Goal: Check status: Check status

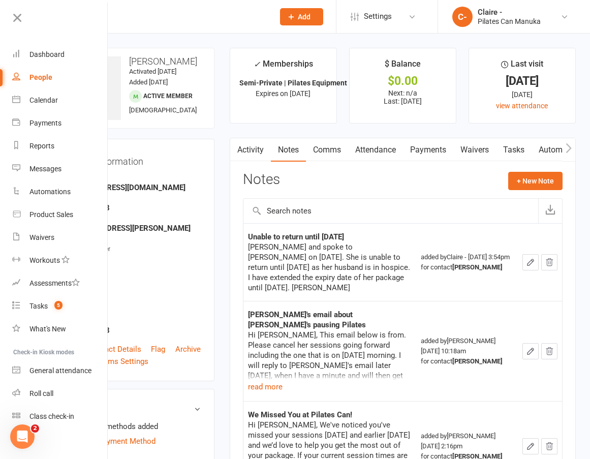
click at [147, 21] on input "text" at bounding box center [163, 17] width 206 height 14
click at [174, 10] on input "text" at bounding box center [163, 17] width 206 height 14
drag, startPoint x: 154, startPoint y: 22, endPoint x: 137, endPoint y: 31, distance: 19.3
click at [153, 23] on input "text" at bounding box center [163, 17] width 206 height 14
click at [40, 73] on div "People" at bounding box center [40, 77] width 23 height 8
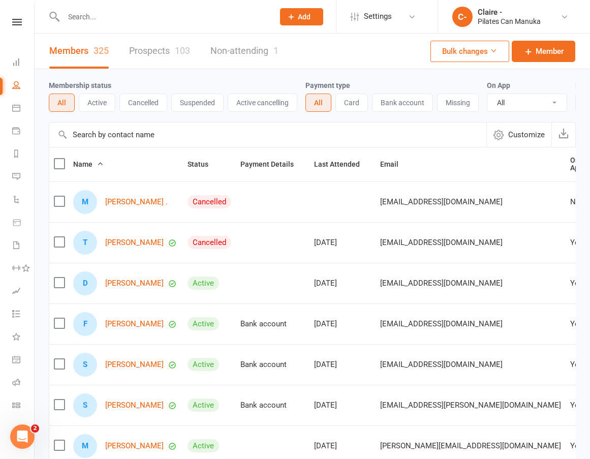
click at [131, 18] on input "text" at bounding box center [163, 17] width 206 height 14
type input "[PERSON_NAME]"
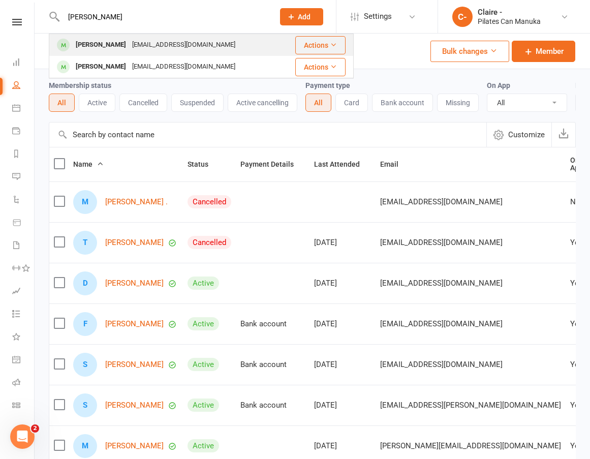
click at [120, 41] on div "[PERSON_NAME]" at bounding box center [101, 45] width 56 height 15
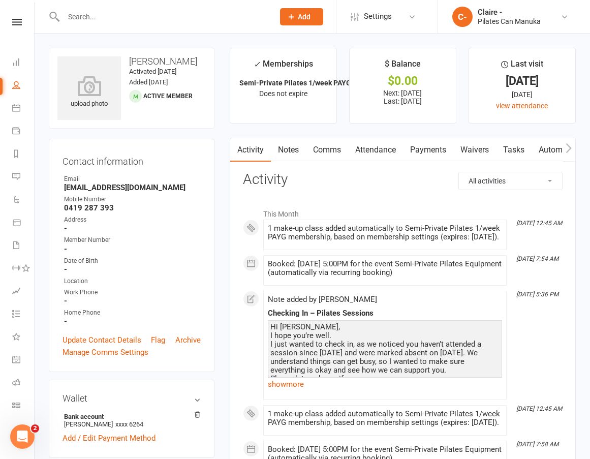
click at [367, 146] on link "Attendance" at bounding box center [375, 149] width 55 height 23
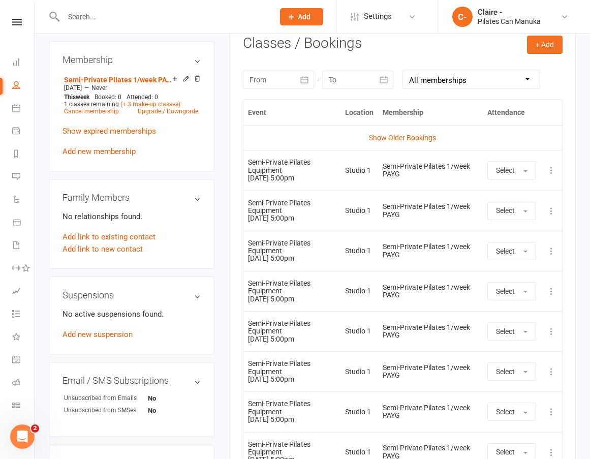
scroll to position [407, 0]
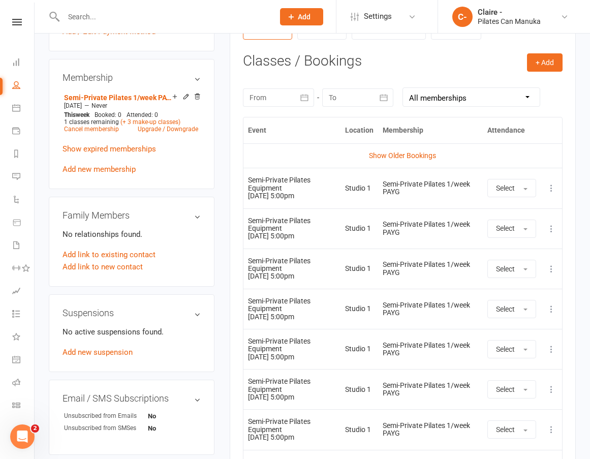
click at [302, 94] on icon "button" at bounding box center [304, 97] width 10 height 10
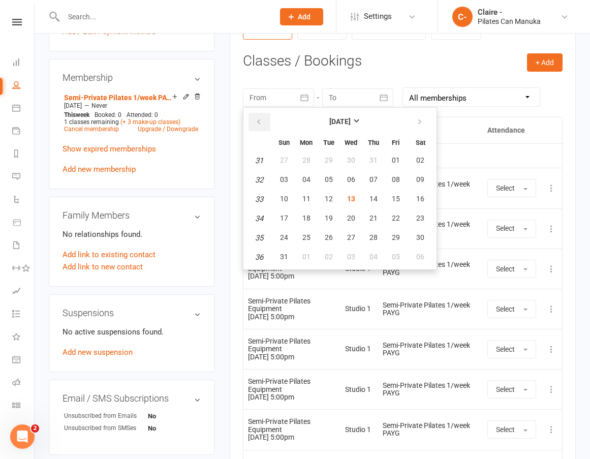
click at [258, 121] on icon "button" at bounding box center [258, 122] width 7 height 8
click at [301, 162] on button "31" at bounding box center [306, 160] width 21 height 18
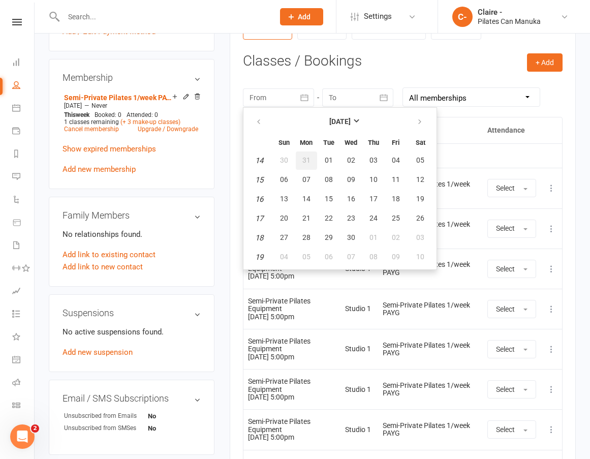
type input "[DATE]"
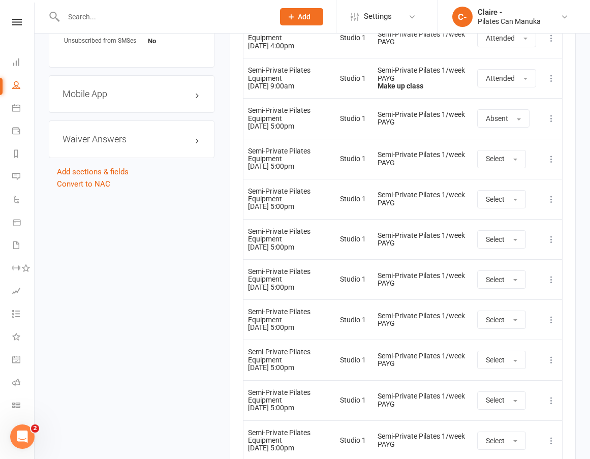
scroll to position [762, 0]
